Goal: Information Seeking & Learning: Check status

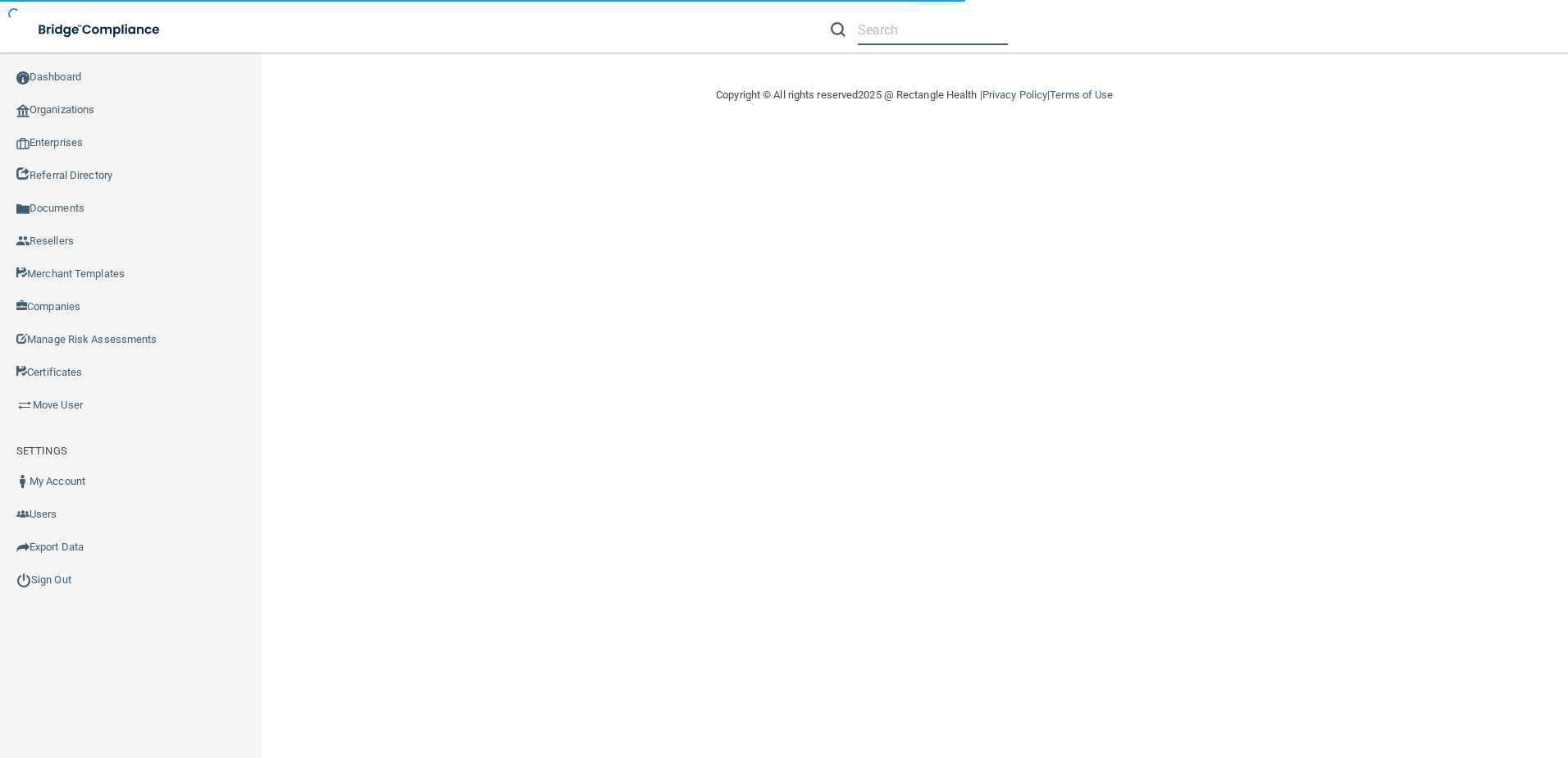
click at [886, 30] on input "text" at bounding box center [934, 29] width 150 height 30
paste input "[EMAIL_ADDRESS][DOMAIN_NAME]"
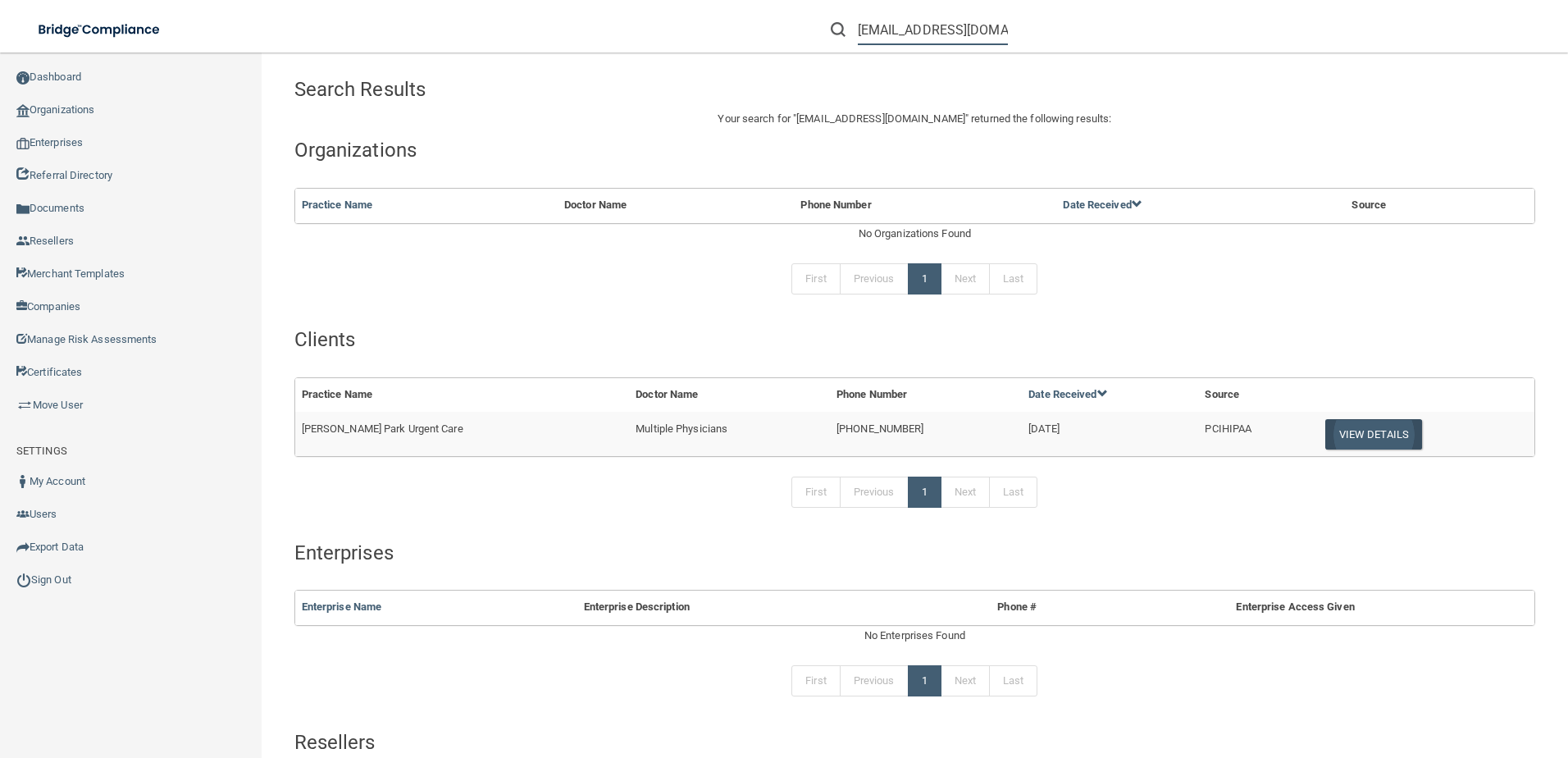
type input "[EMAIL_ADDRESS][DOMAIN_NAME]"
click at [1326, 437] on button "View Details" at bounding box center [1374, 433] width 97 height 30
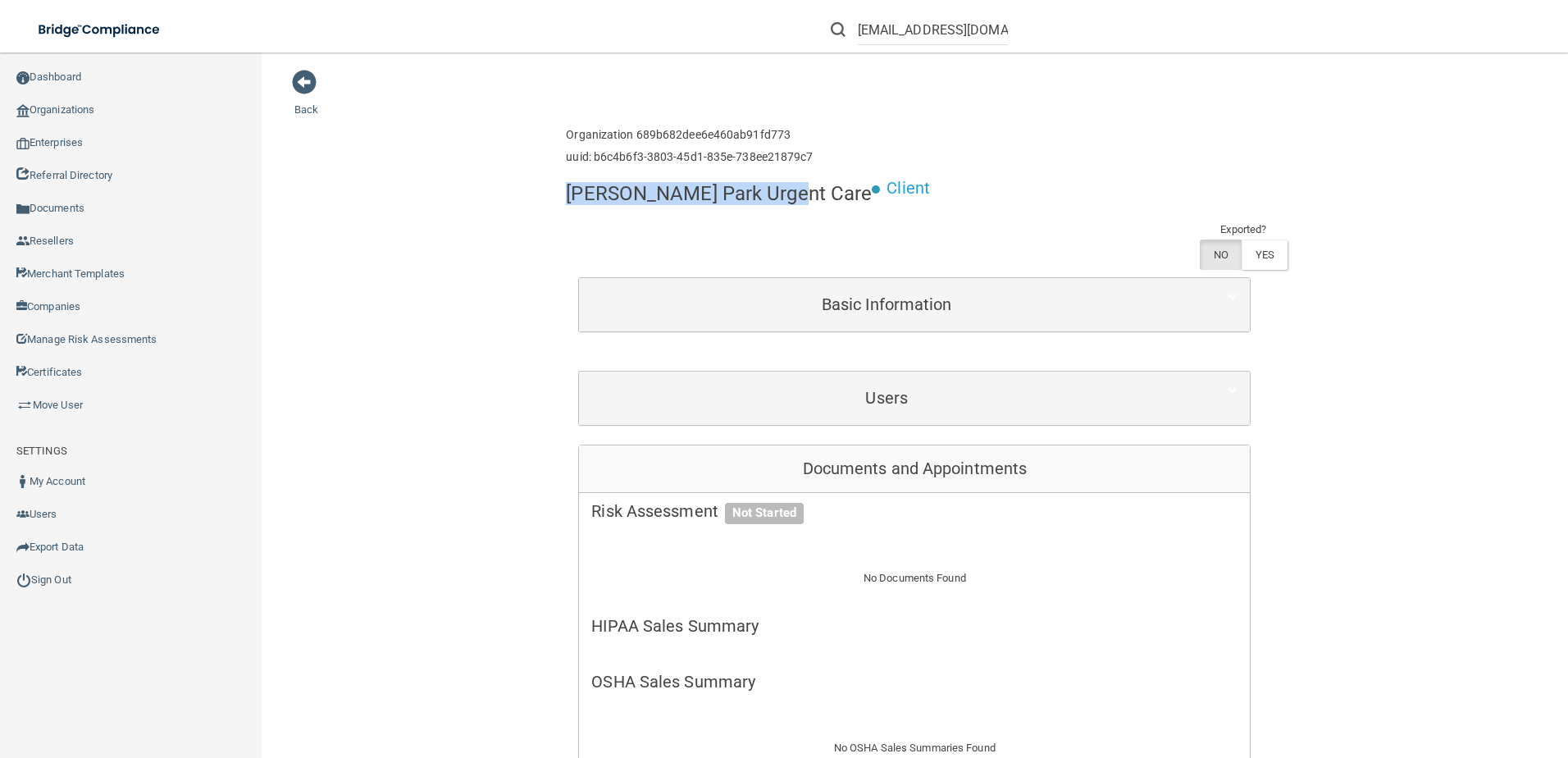
drag, startPoint x: 767, startPoint y: 199, endPoint x: 566, endPoint y: 187, distance: 201.4
click at [566, 187] on h4 "[PERSON_NAME] Park Urgent Care" at bounding box center [719, 194] width 306 height 22
copy h4 "[PERSON_NAME] Park Urgent Care"
click at [893, 372] on div "Users" at bounding box center [915, 398] width 671 height 53
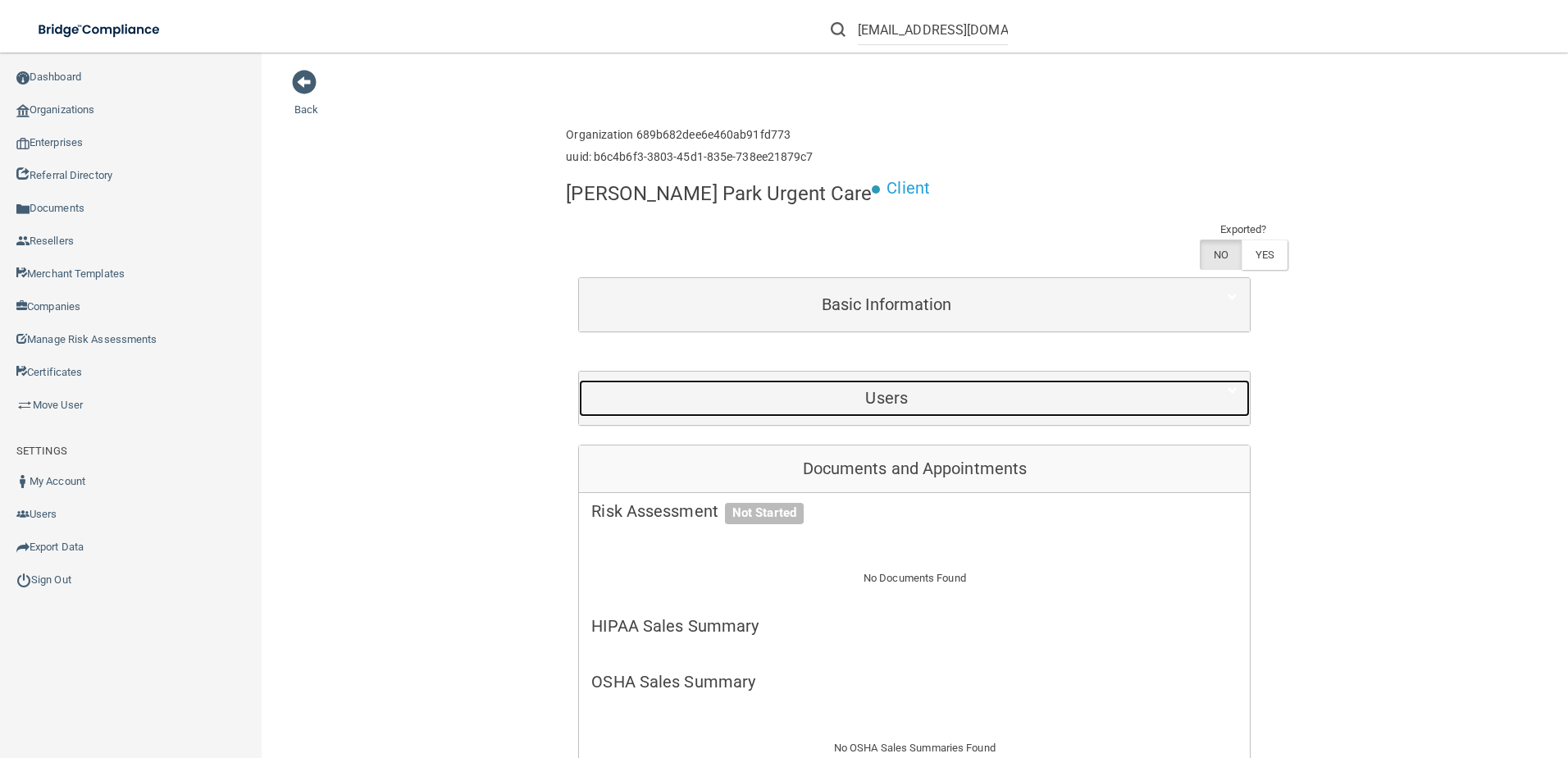
click at [827, 380] on div "Users" at bounding box center [886, 398] width 615 height 37
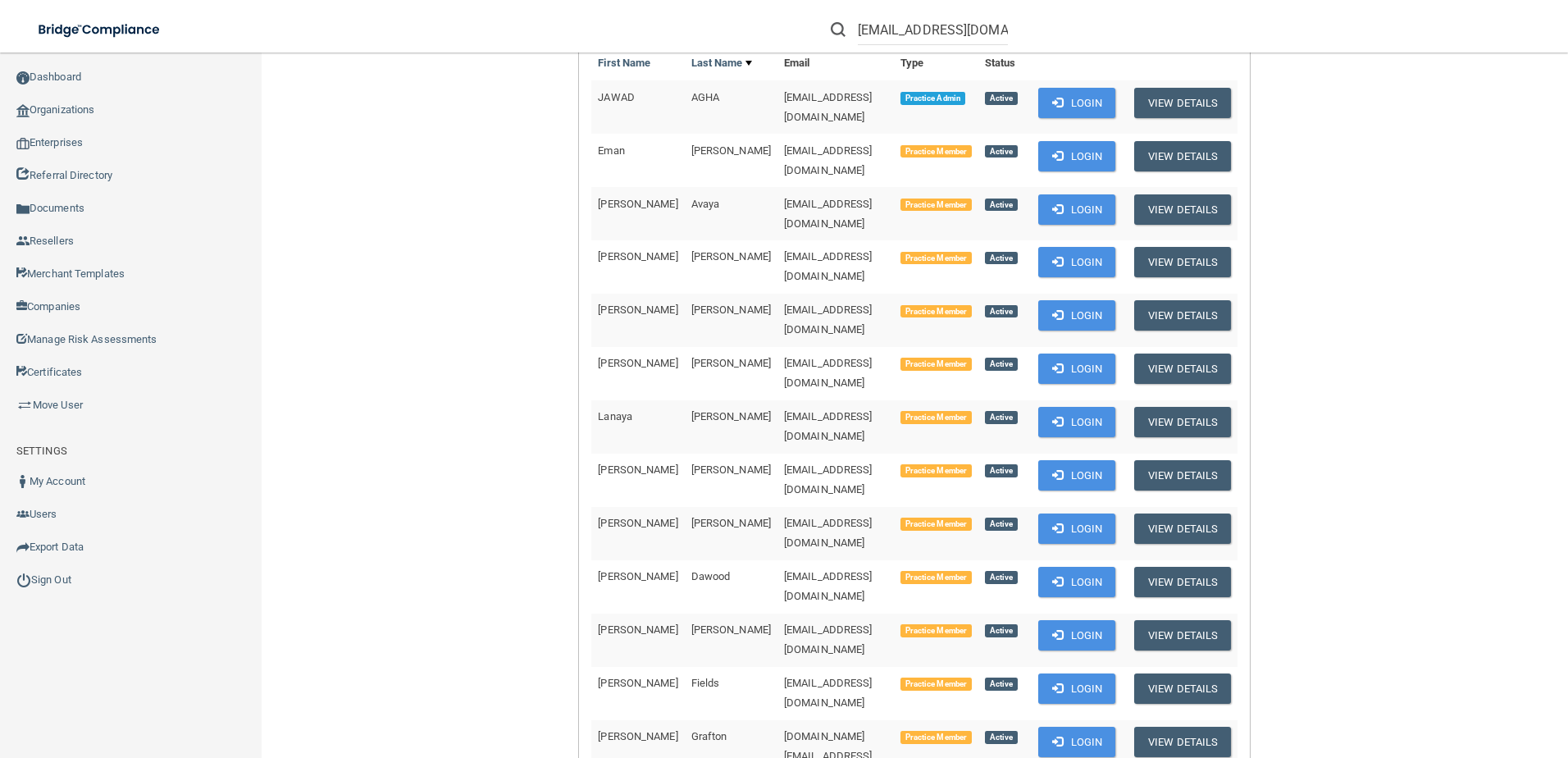
scroll to position [164, 0]
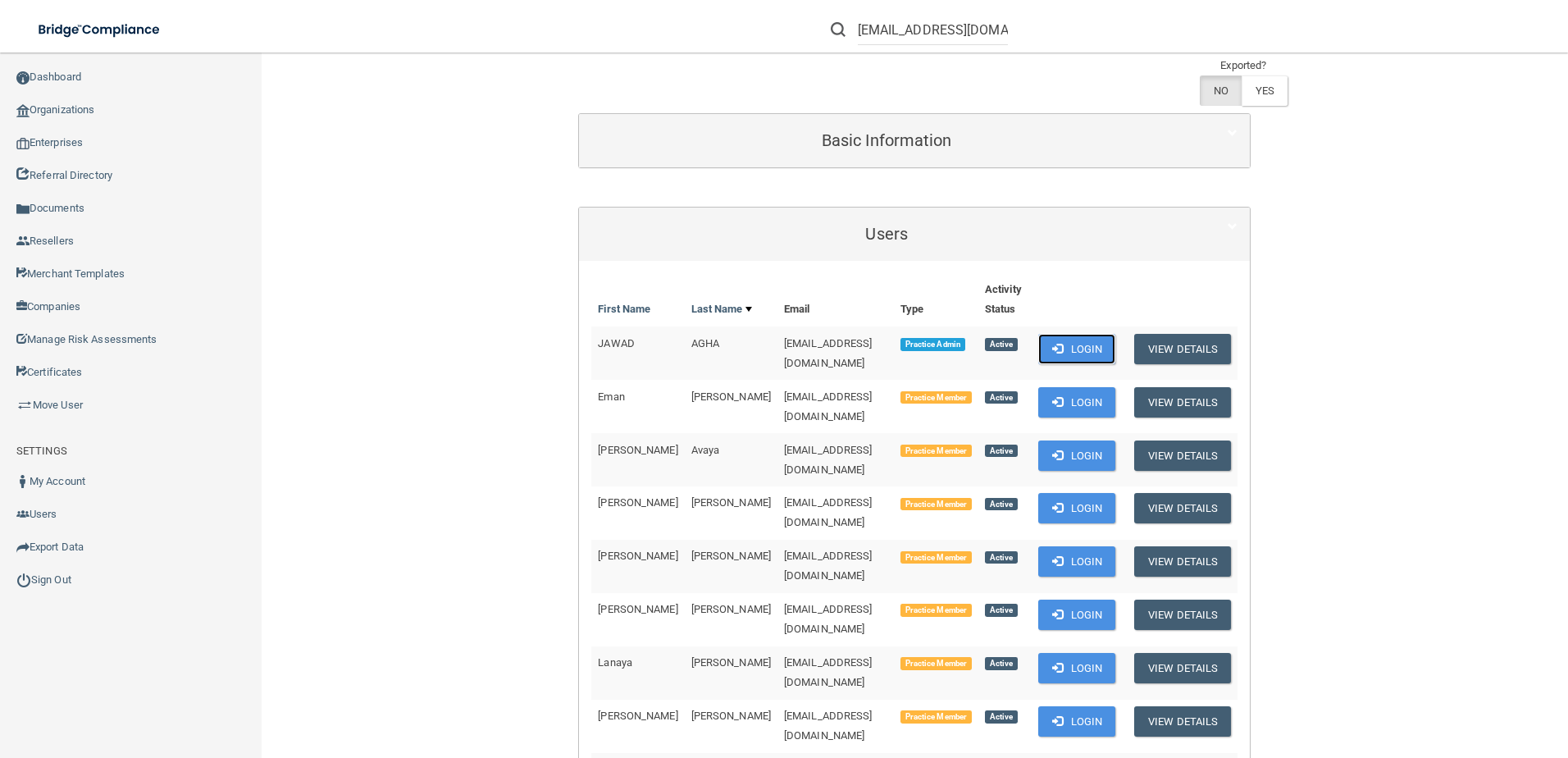
click at [1107, 334] on button "Login" at bounding box center [1078, 348] width 78 height 30
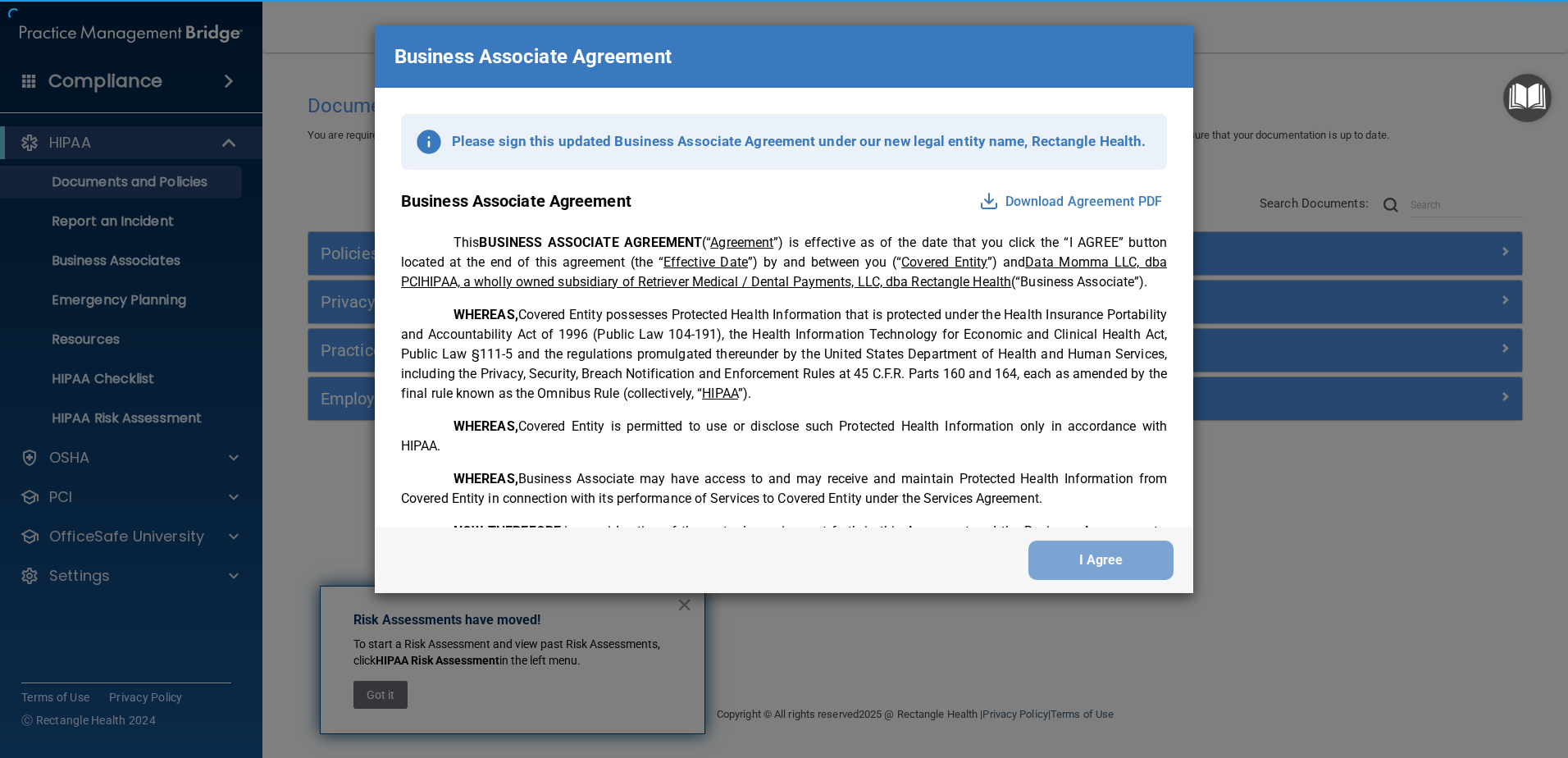
scroll to position [3347, 0]
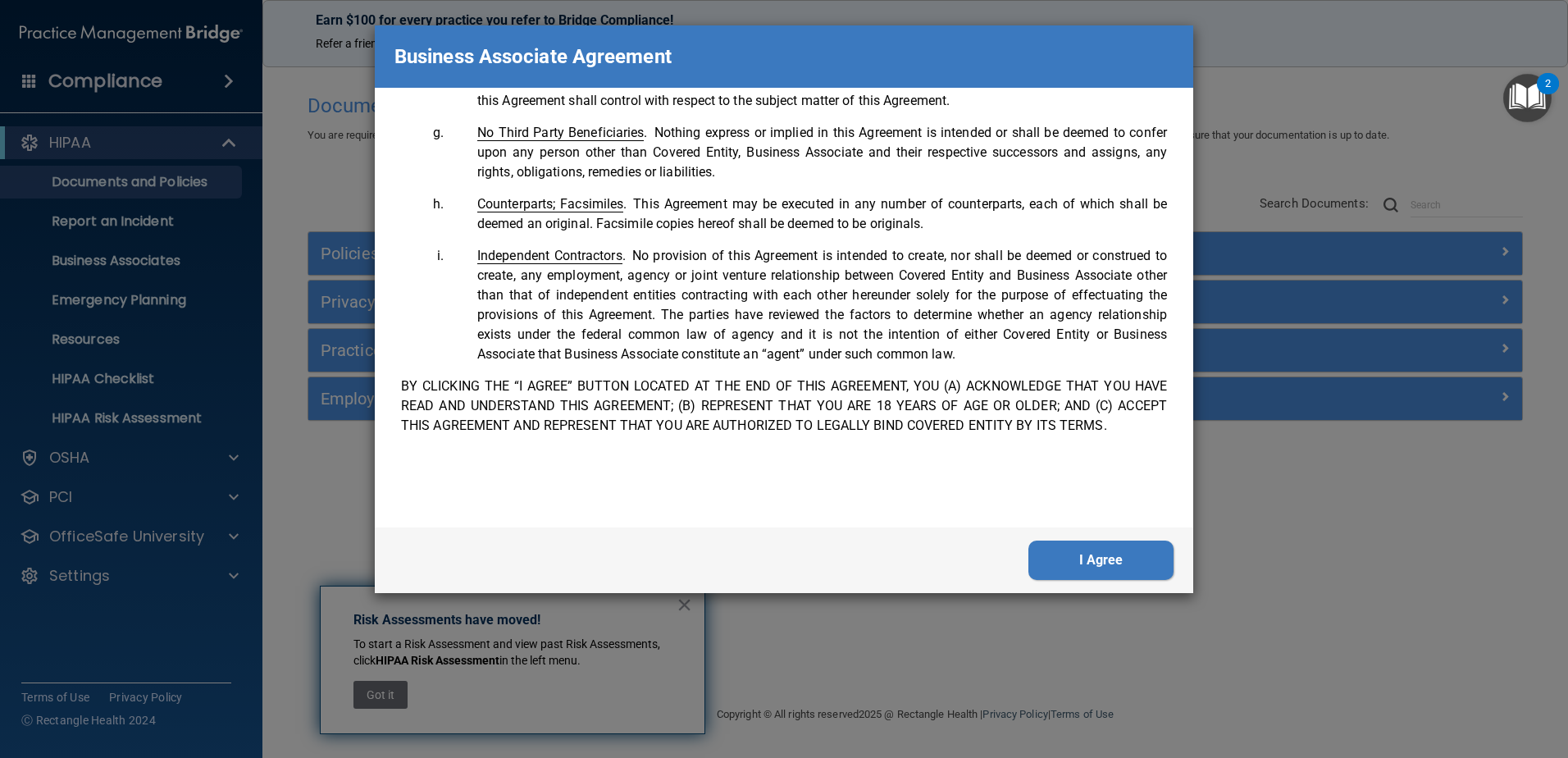
click at [1125, 554] on button "I Agree" at bounding box center [1101, 559] width 145 height 39
click at [1142, 559] on button "I Agree" at bounding box center [1101, 559] width 145 height 39
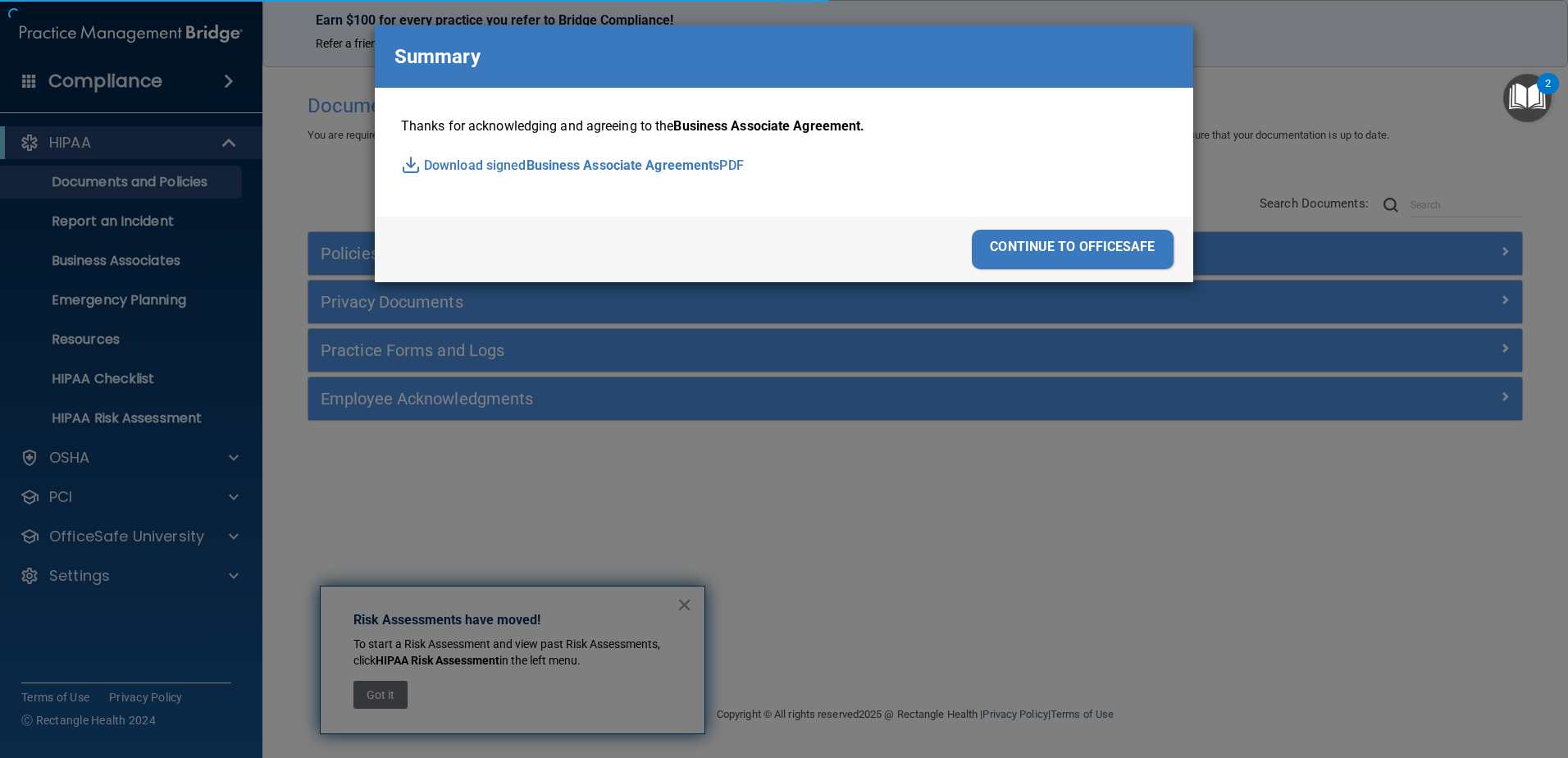
click at [1118, 264] on div "continue to officesafe" at bounding box center [1072, 248] width 202 height 39
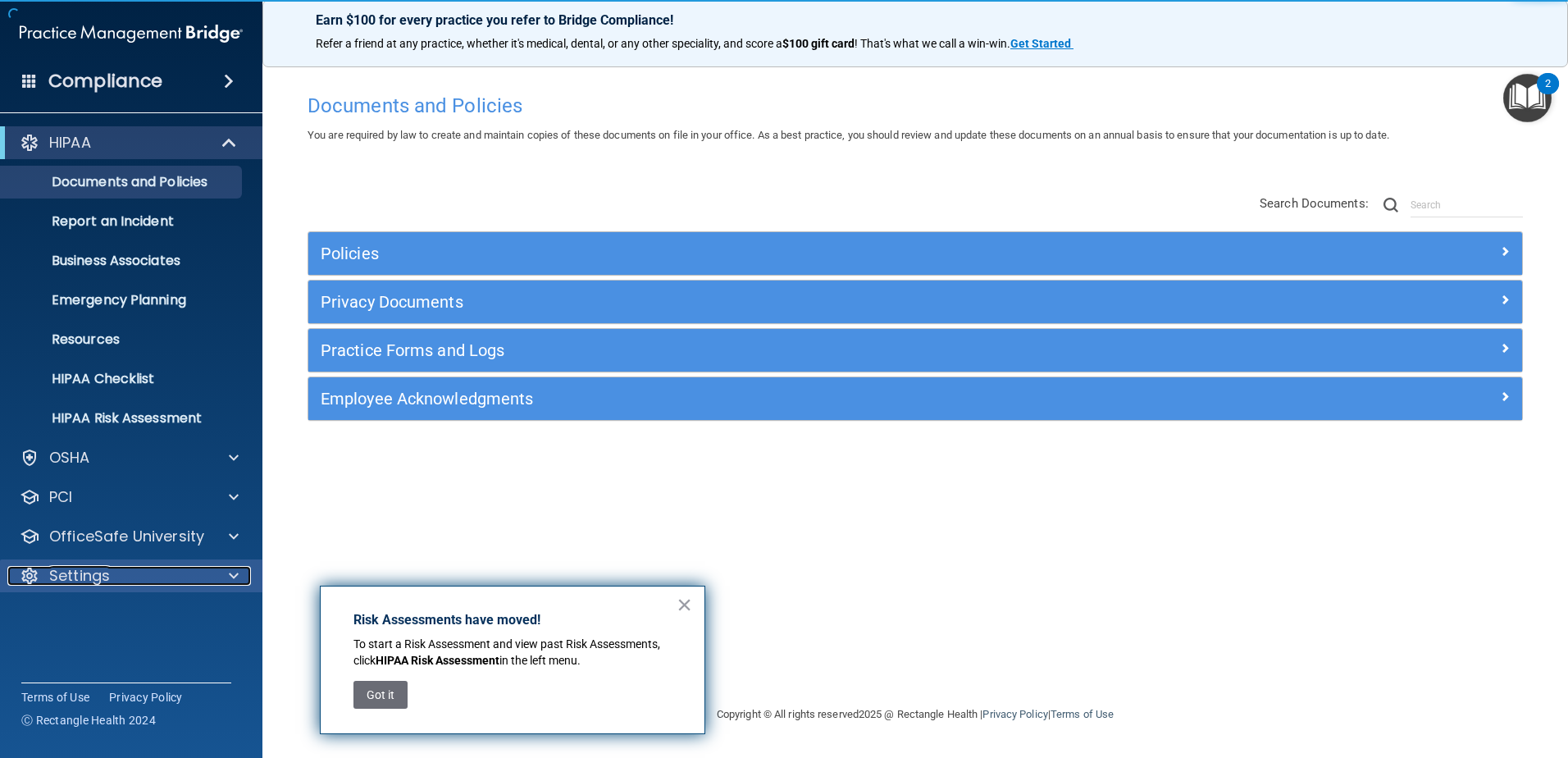
click at [117, 568] on div "Settings" at bounding box center [109, 576] width 203 height 20
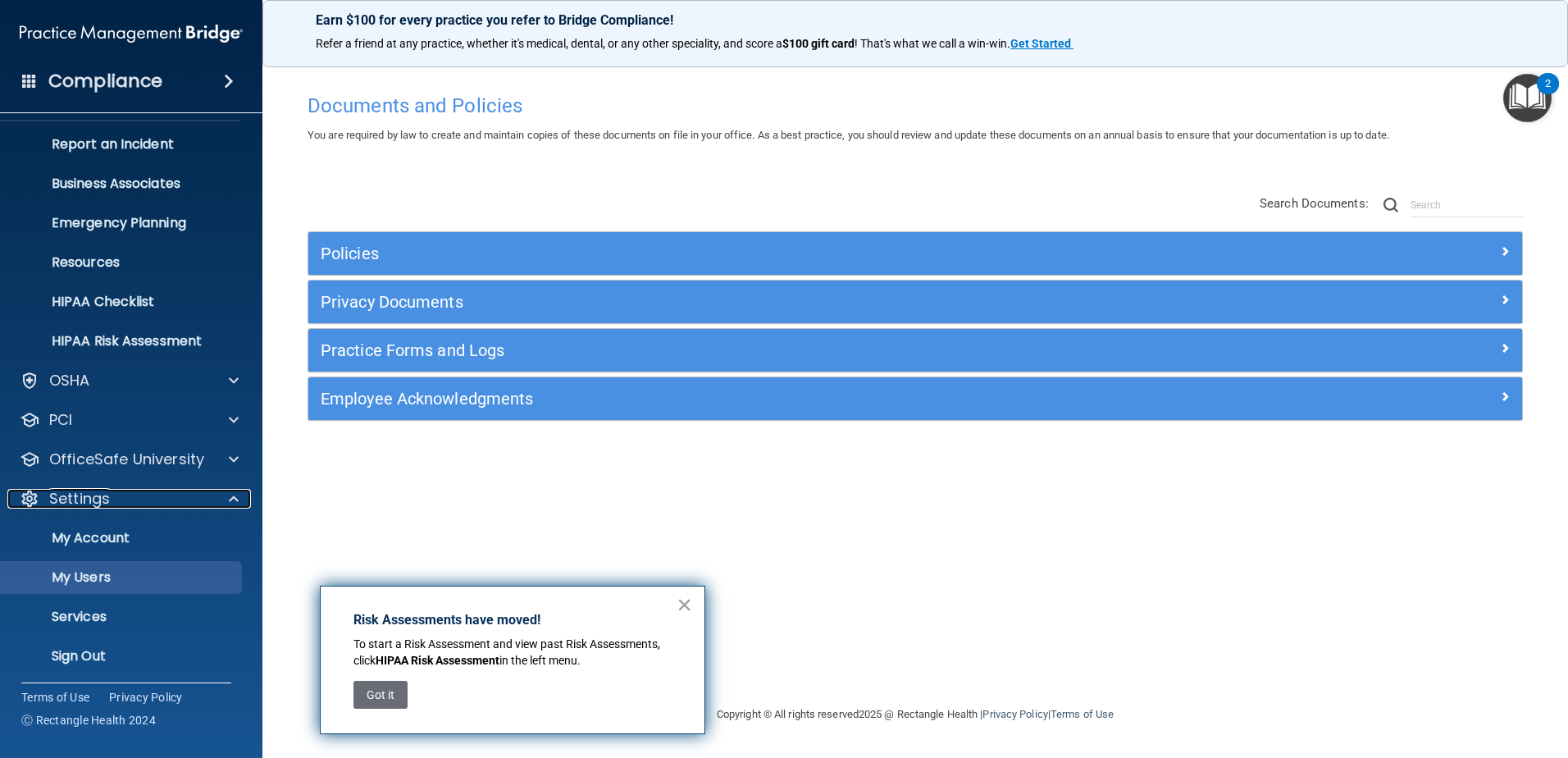
scroll to position [79, 0]
click at [117, 578] on p "My Users" at bounding box center [122, 576] width 224 height 16
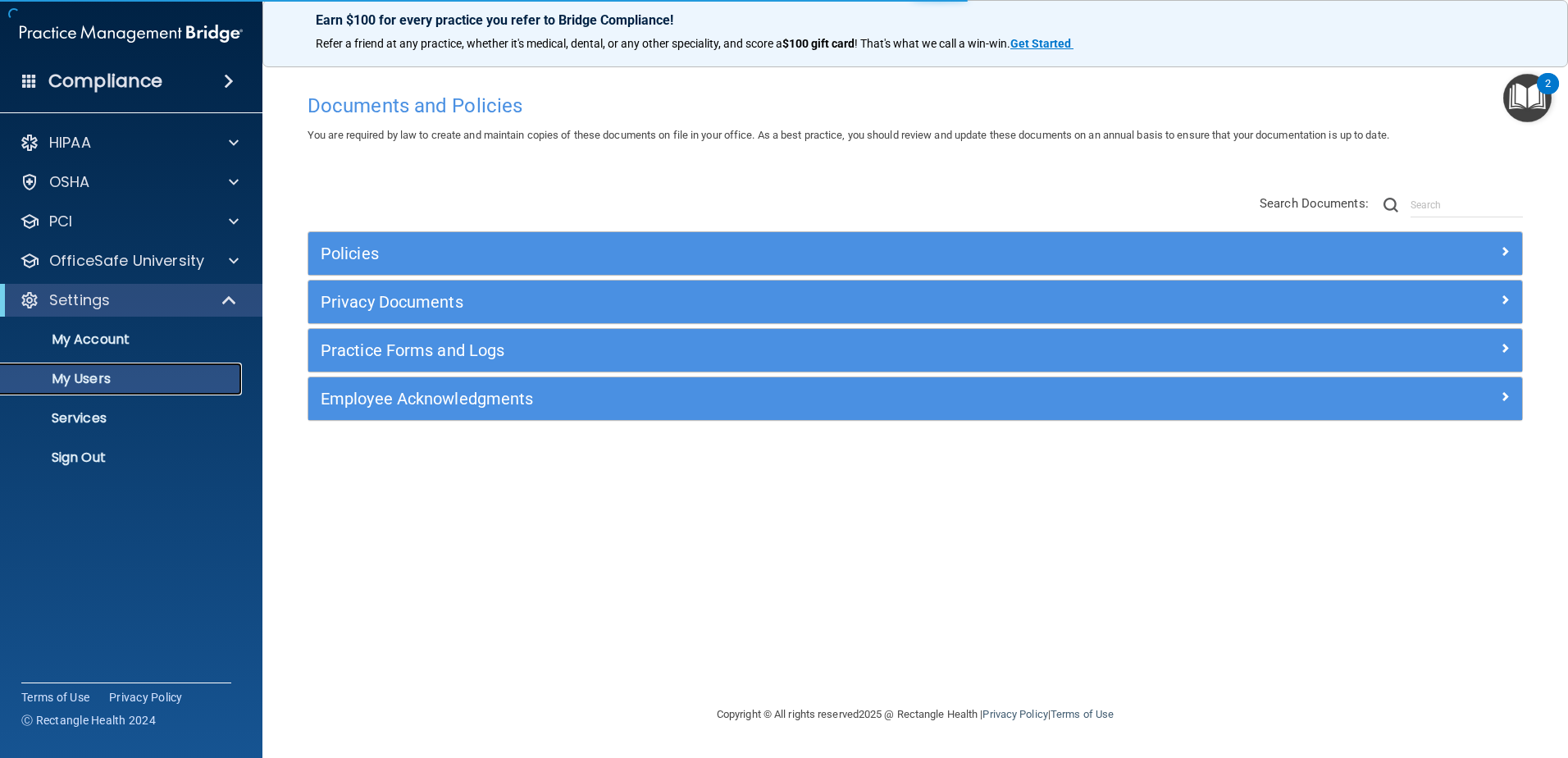
select select "20"
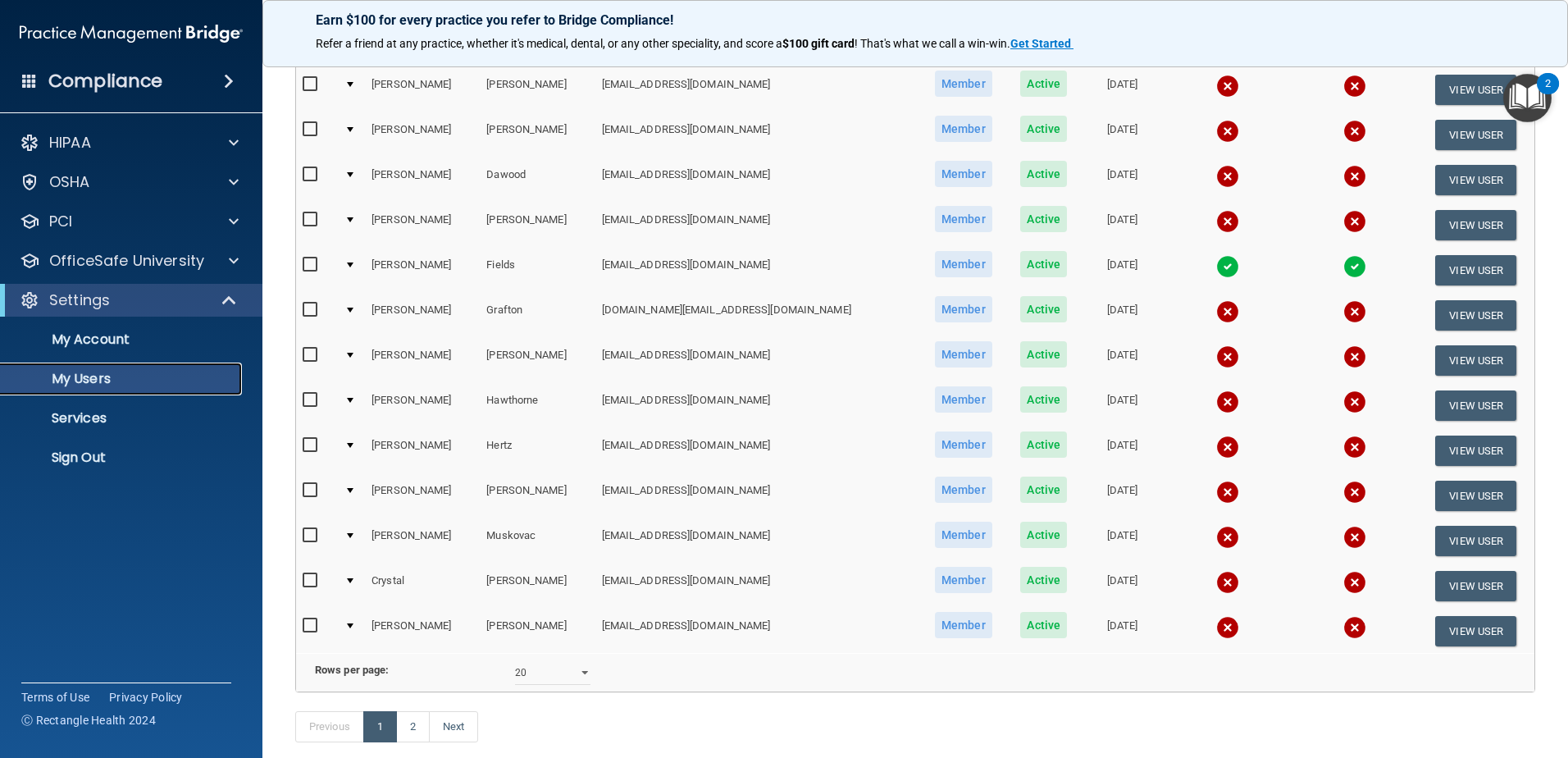
scroll to position [518, 0]
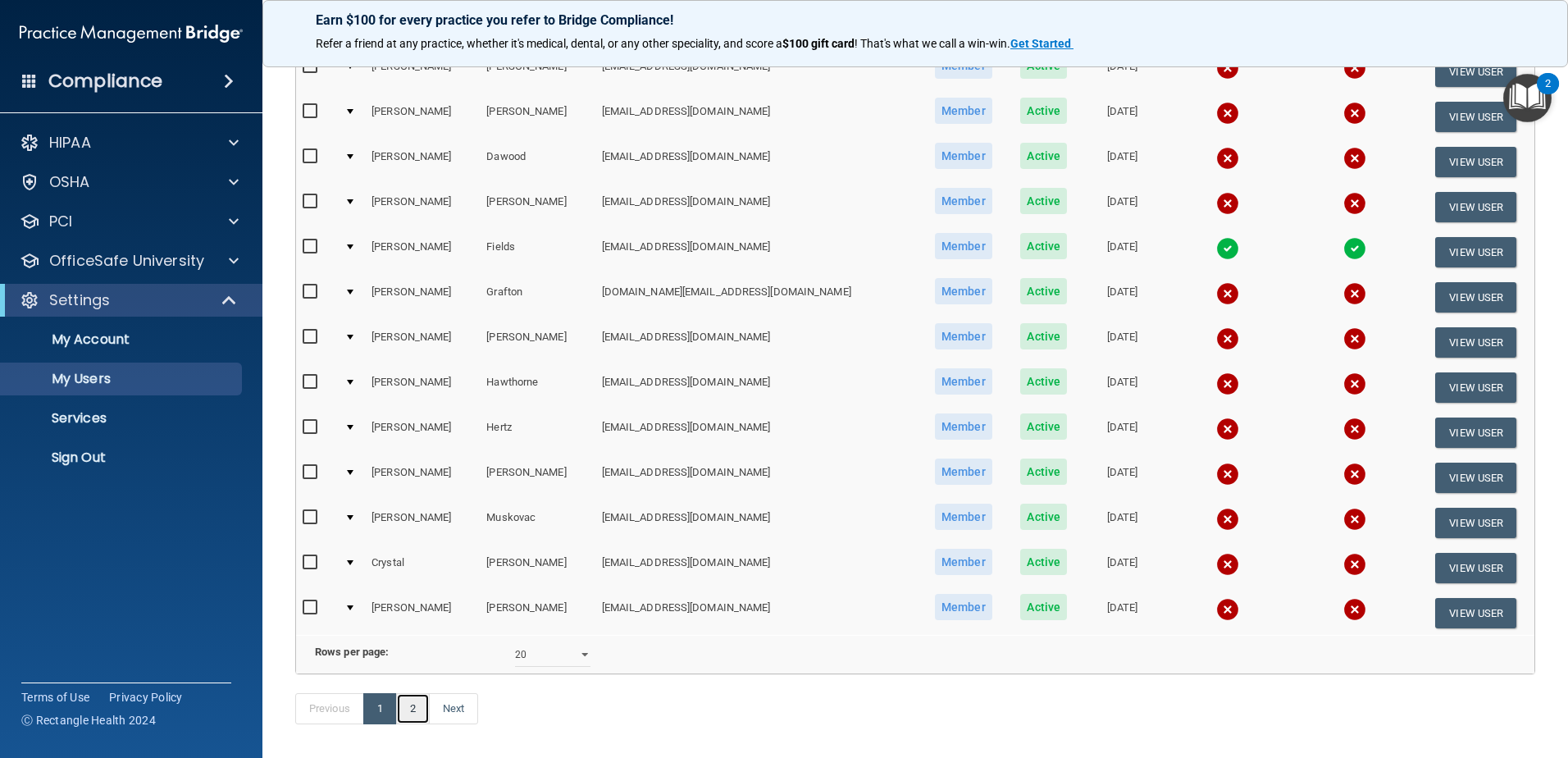
click at [411, 724] on link "2" at bounding box center [412, 709] width 34 height 31
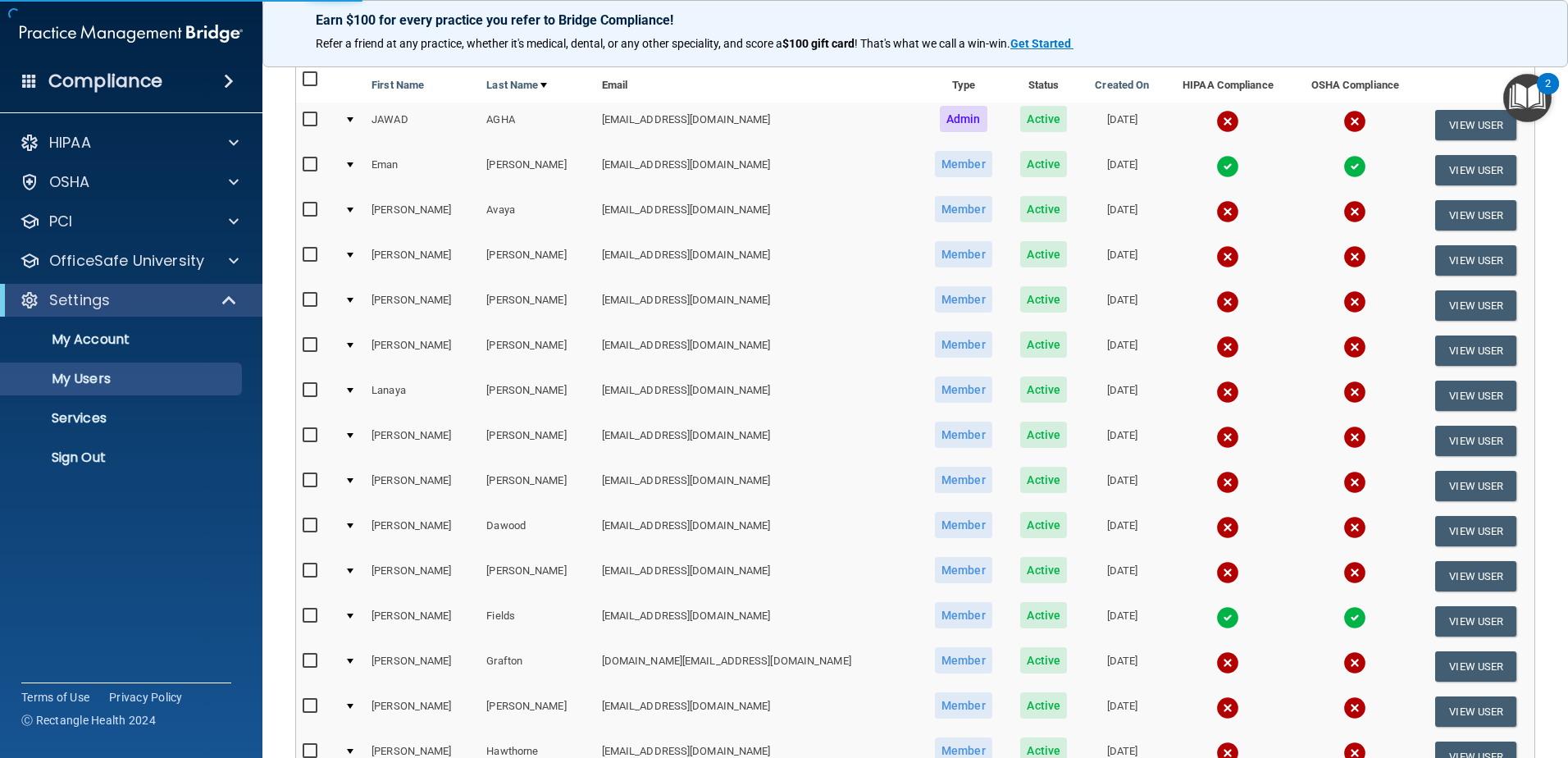
select select "20"
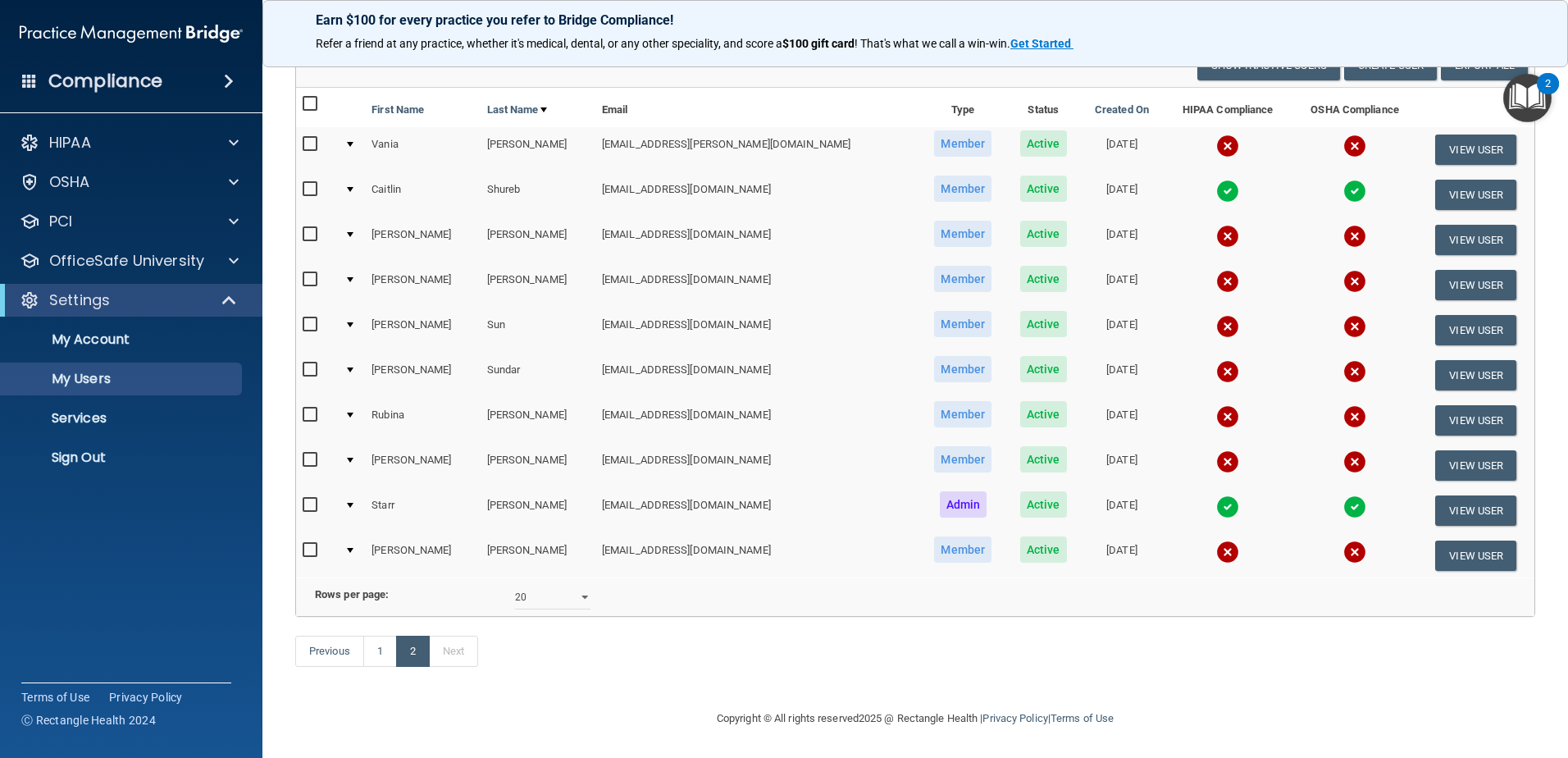
click at [1216, 180] on img at bounding box center [1227, 190] width 23 height 23
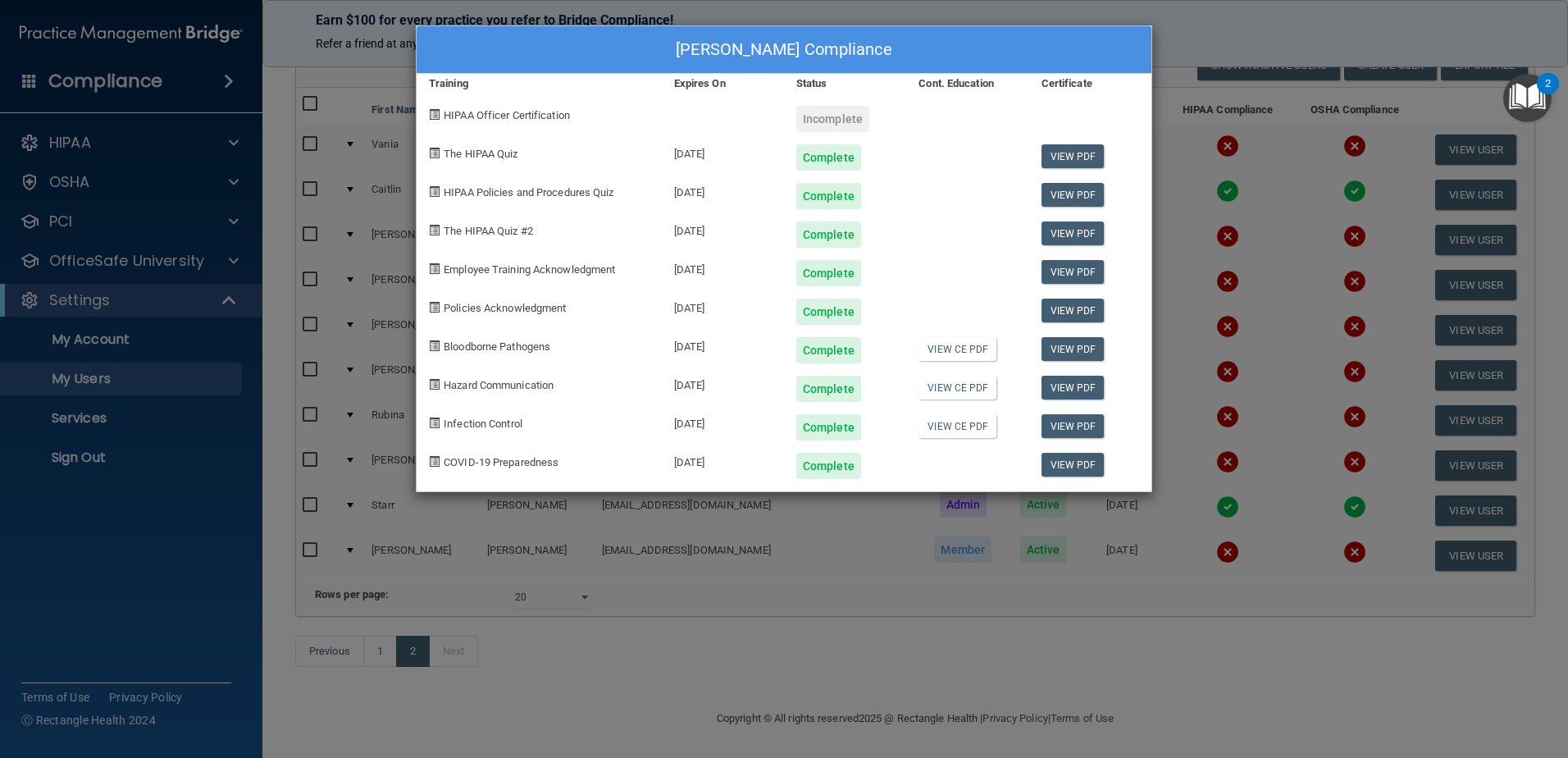
click at [1227, 215] on div "[PERSON_NAME] Compliance Training Expires On Status Cont. Education Certificate…" at bounding box center [784, 379] width 1568 height 758
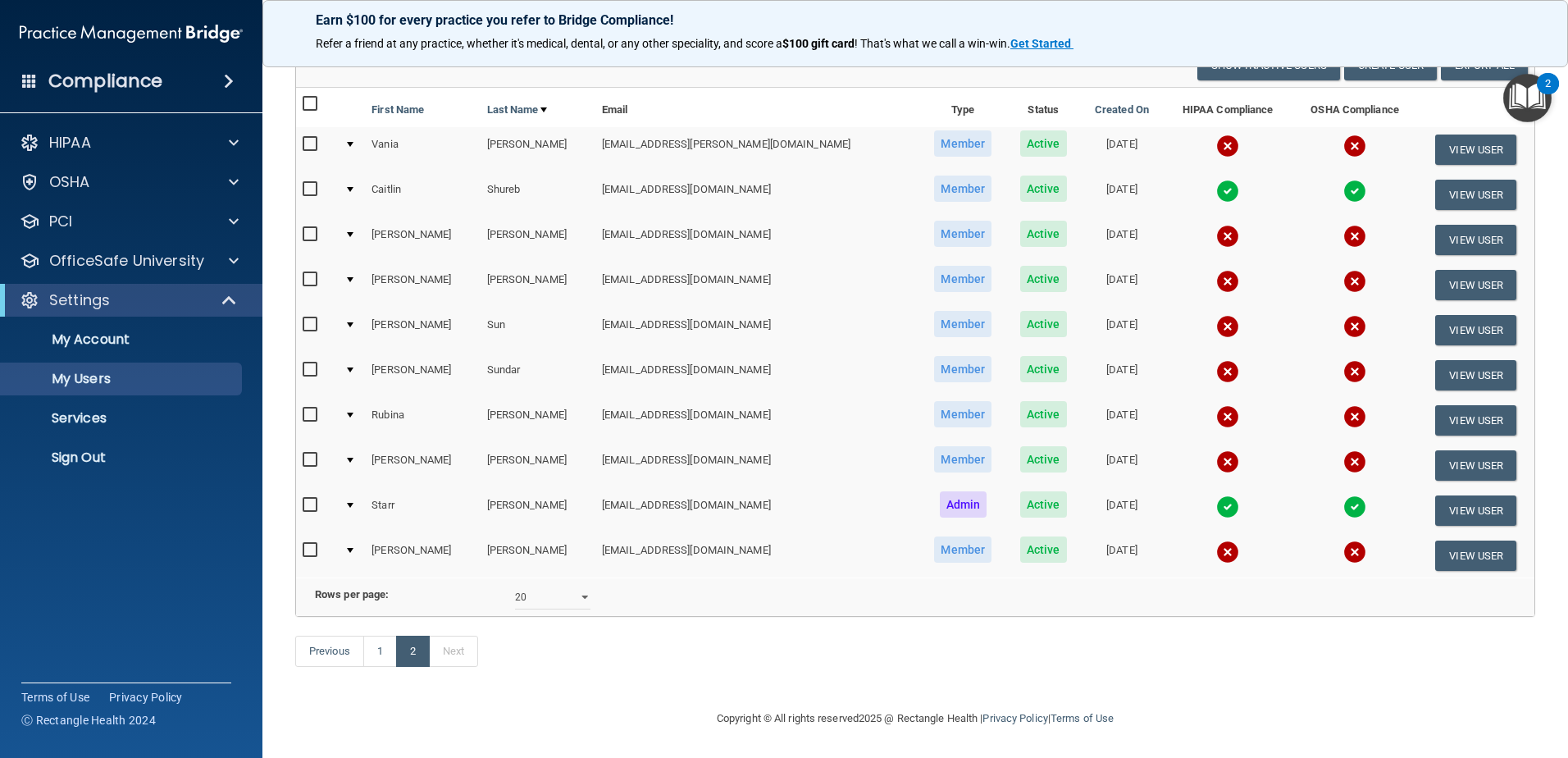
click at [1216, 180] on img at bounding box center [1227, 190] width 23 height 23
click at [1216, 192] on img at bounding box center [1227, 190] width 23 height 23
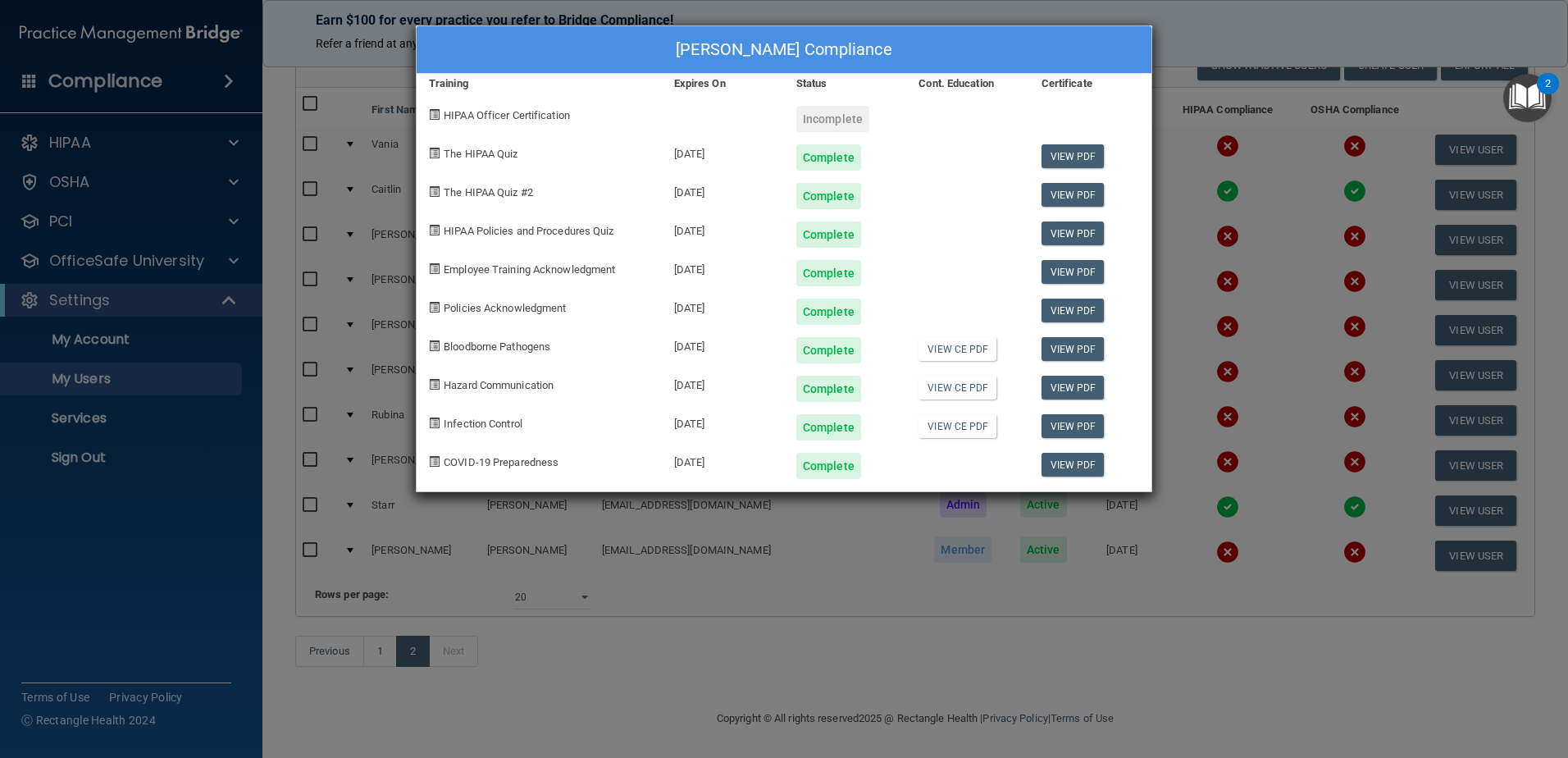
click at [667, 671] on div "[PERSON_NAME] Compliance Training Expires On Status Cont. Education Certificate…" at bounding box center [784, 379] width 1568 height 758
click at [902, 653] on div "[PERSON_NAME] Compliance Training Expires On Status Cont. Education Certificate…" at bounding box center [784, 379] width 1568 height 758
